Goal: Information Seeking & Learning: Learn about a topic

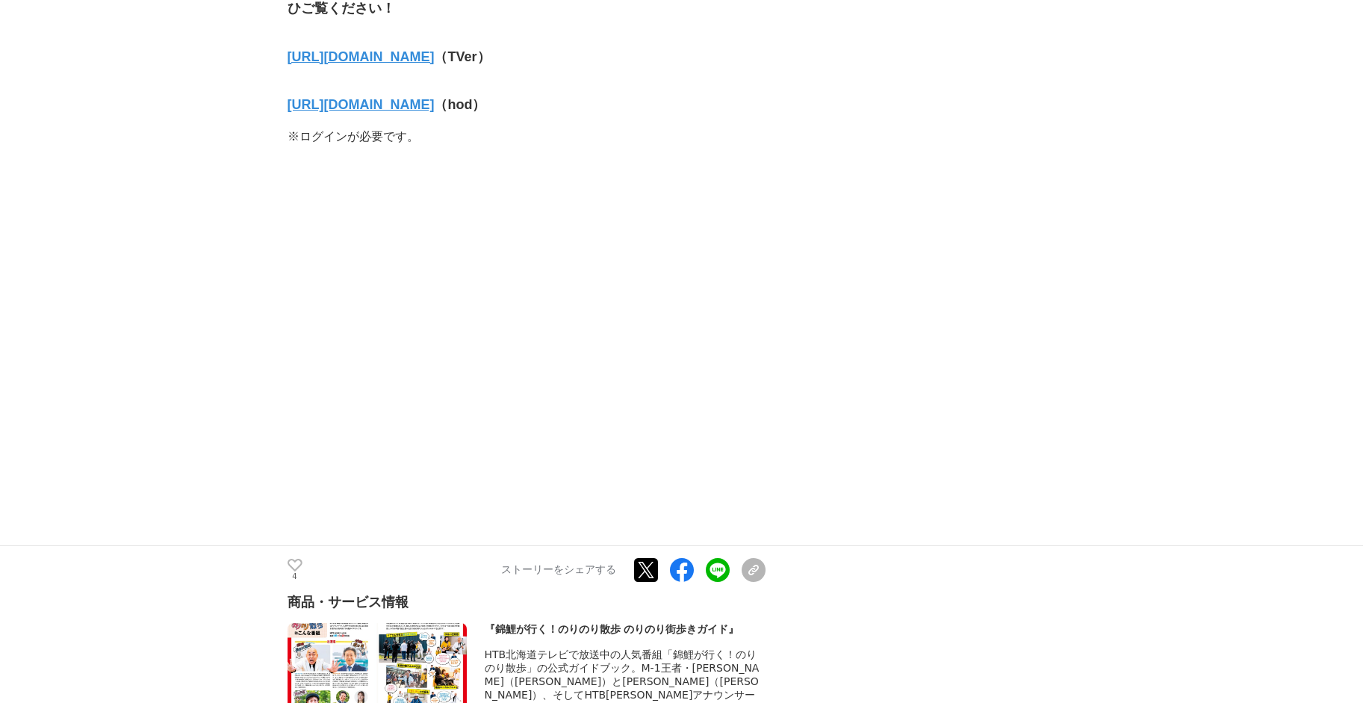
scroll to position [12694, 0]
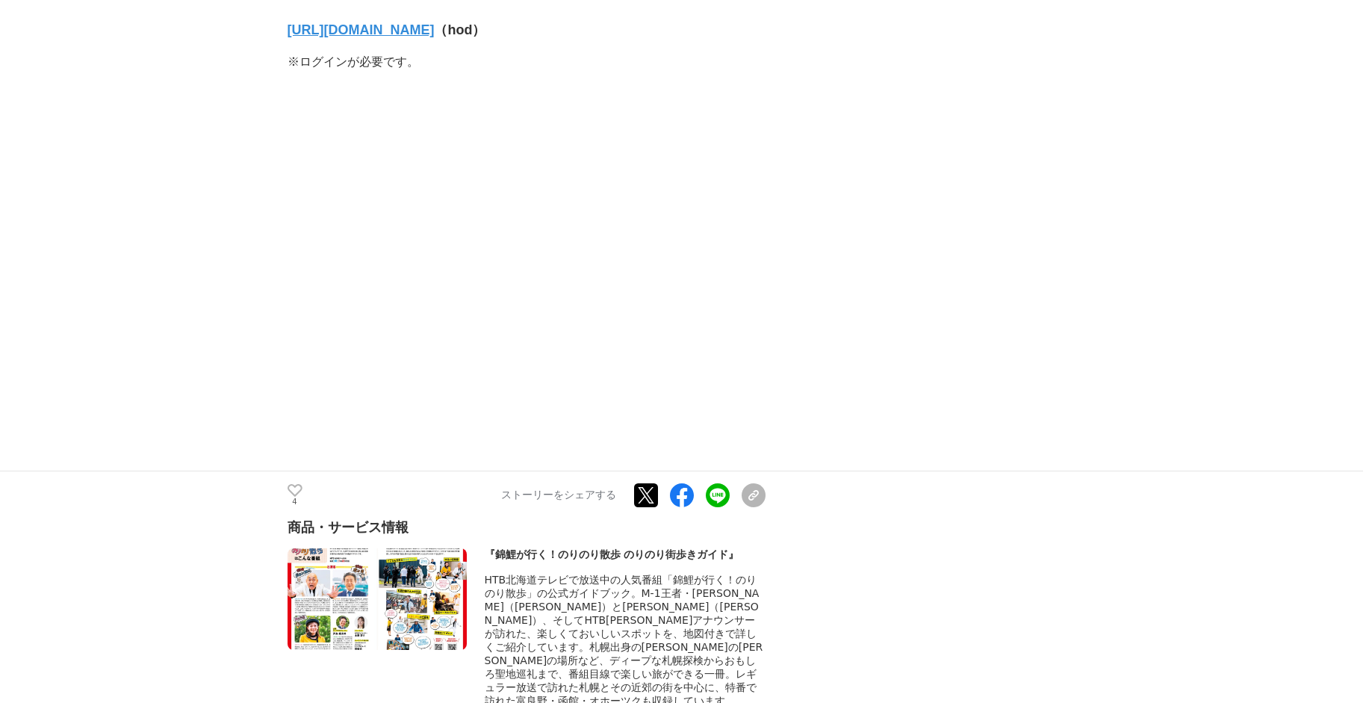
drag, startPoint x: 500, startPoint y: 274, endPoint x: 611, endPoint y: 270, distance: 110.6
click at [611, 518] on div "商品・サービス情報 『錦鯉が行く！のりのり散歩 のりのり街歩きガイド』" at bounding box center [526, 613] width 478 height 190
drag, startPoint x: 611, startPoint y: 270, endPoint x: 538, endPoint y: 280, distance: 73.8
click at [596, 548] on div "『錦鯉が行く！のりのり散歩 のりのり街歩きガイド』" at bounding box center [625, 554] width 281 height 13
drag, startPoint x: 503, startPoint y: 276, endPoint x: 733, endPoint y: 277, distance: 230.0
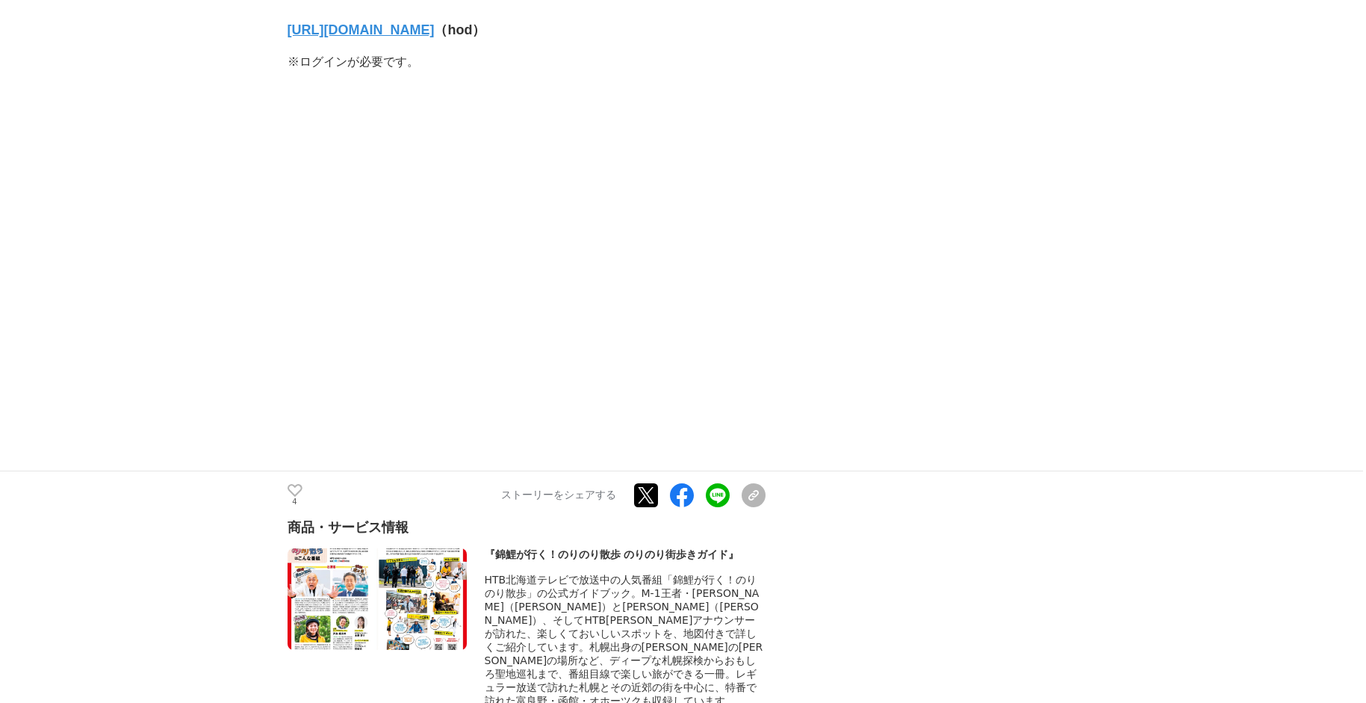
click at [733, 548] on div "『錦鯉が行く！のりのり散歩 のりのり街歩きガイド』" at bounding box center [625, 554] width 281 height 13
drag, startPoint x: 733, startPoint y: 277, endPoint x: 711, endPoint y: 287, distance: 23.7
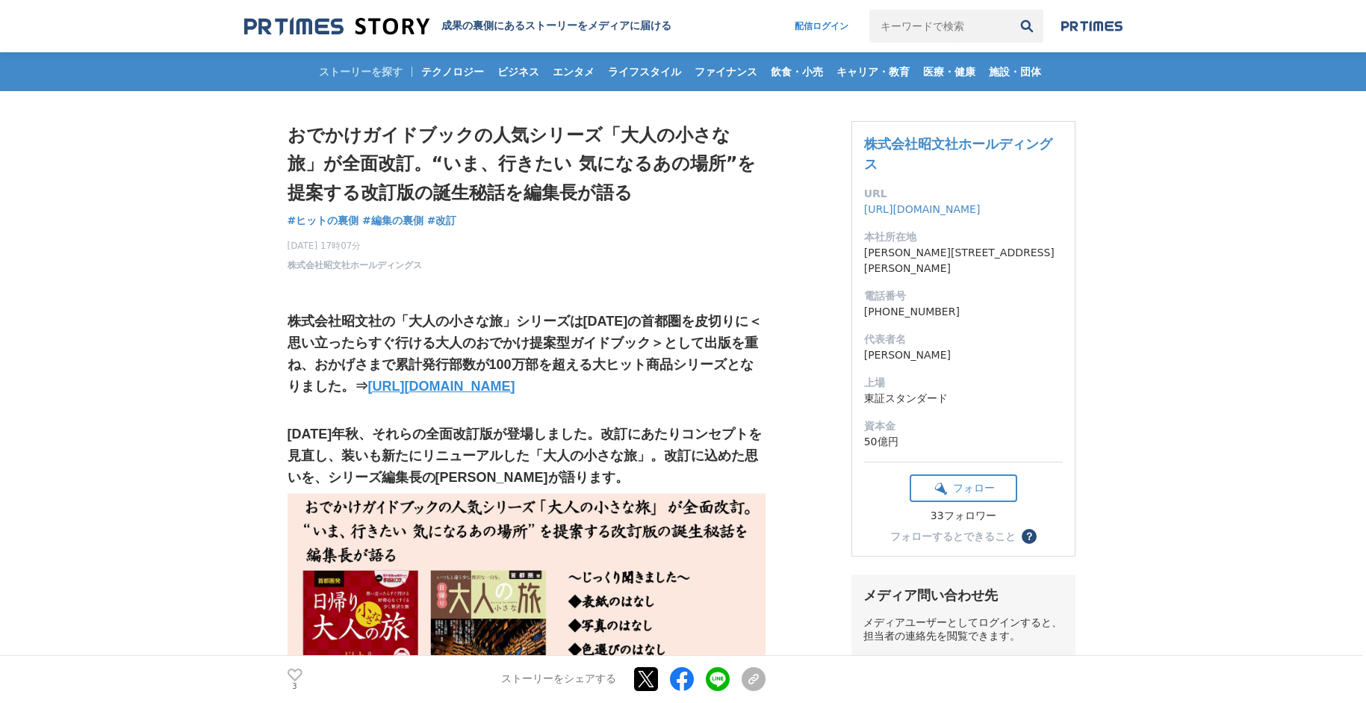
click at [515, 392] on strong "[URL][DOMAIN_NAME]" at bounding box center [441, 386] width 147 height 15
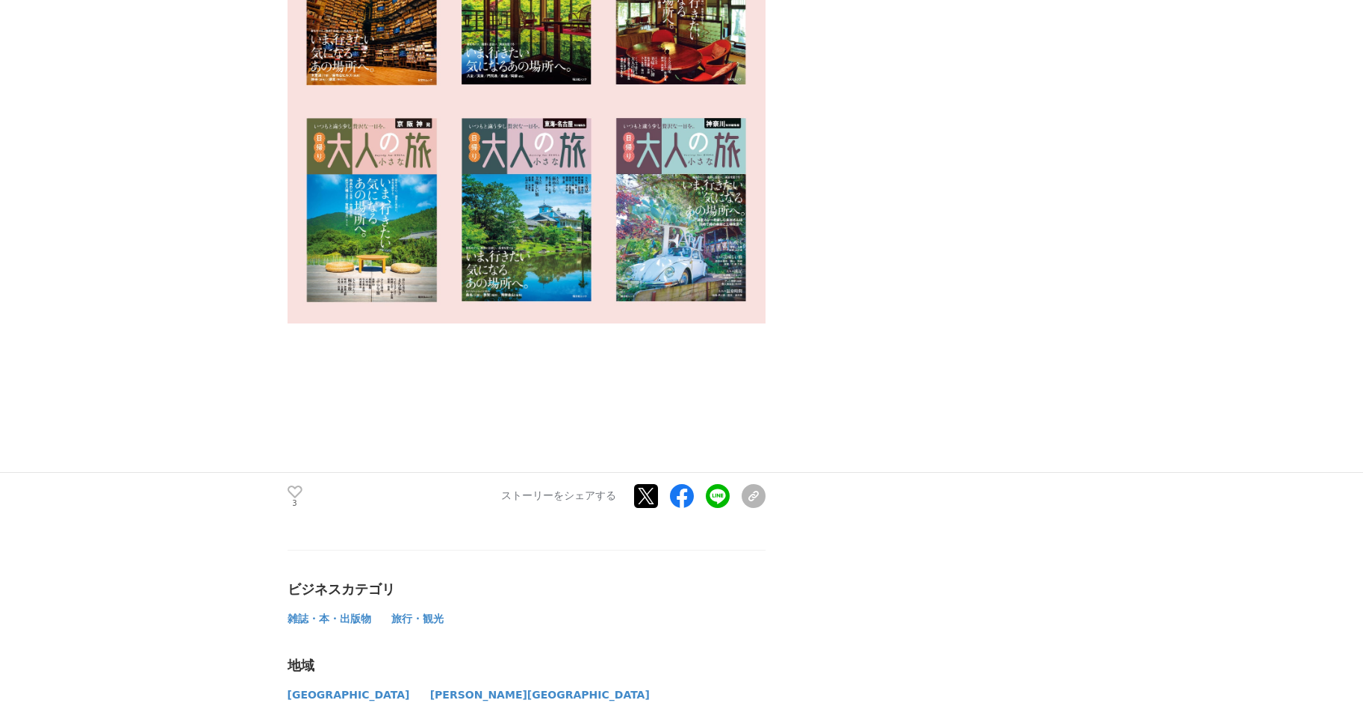
scroll to position [9558, 0]
